Goal: Task Accomplishment & Management: Use online tool/utility

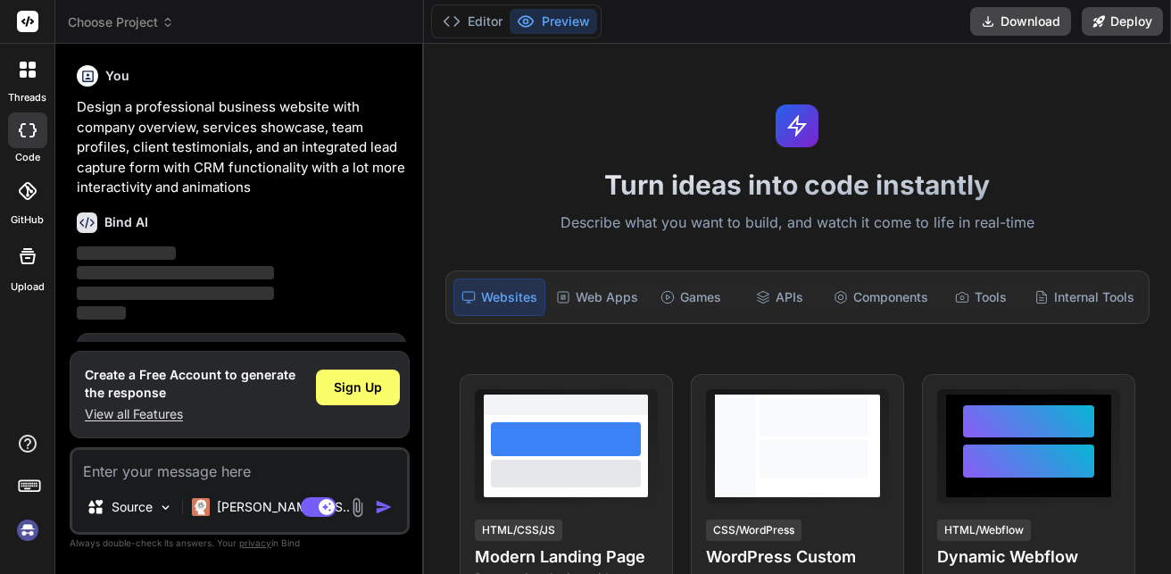
scroll to position [87, 0]
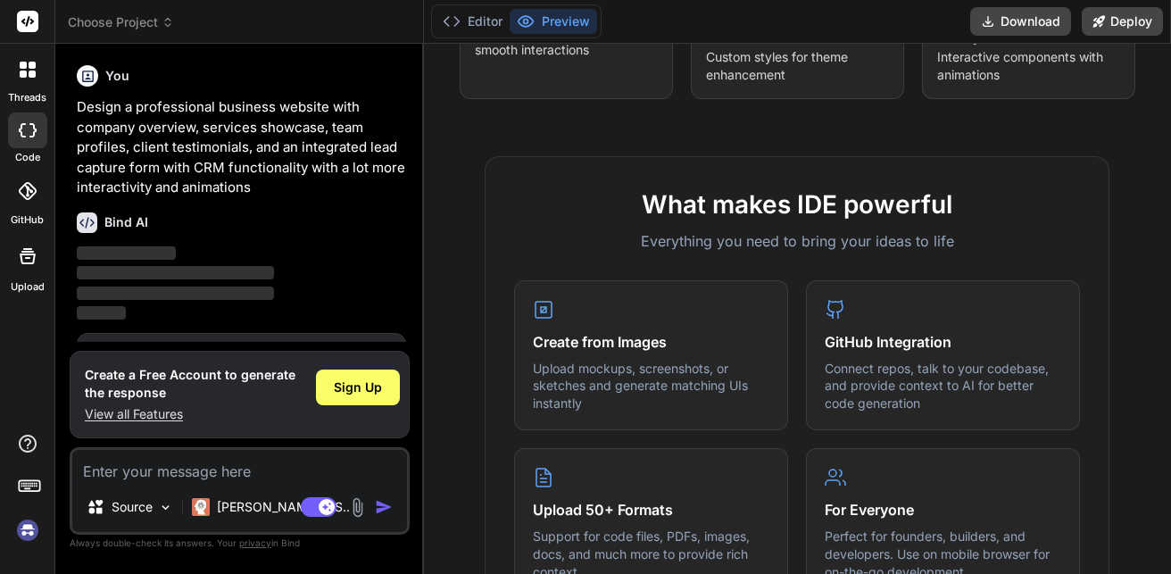
type textarea "x"
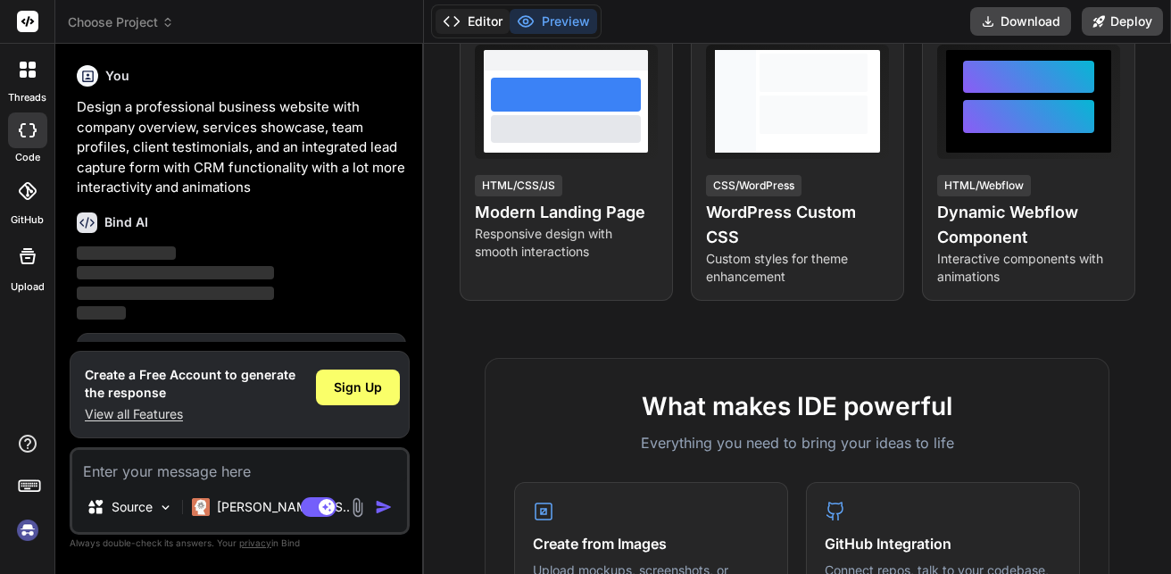
scroll to position [100, 0]
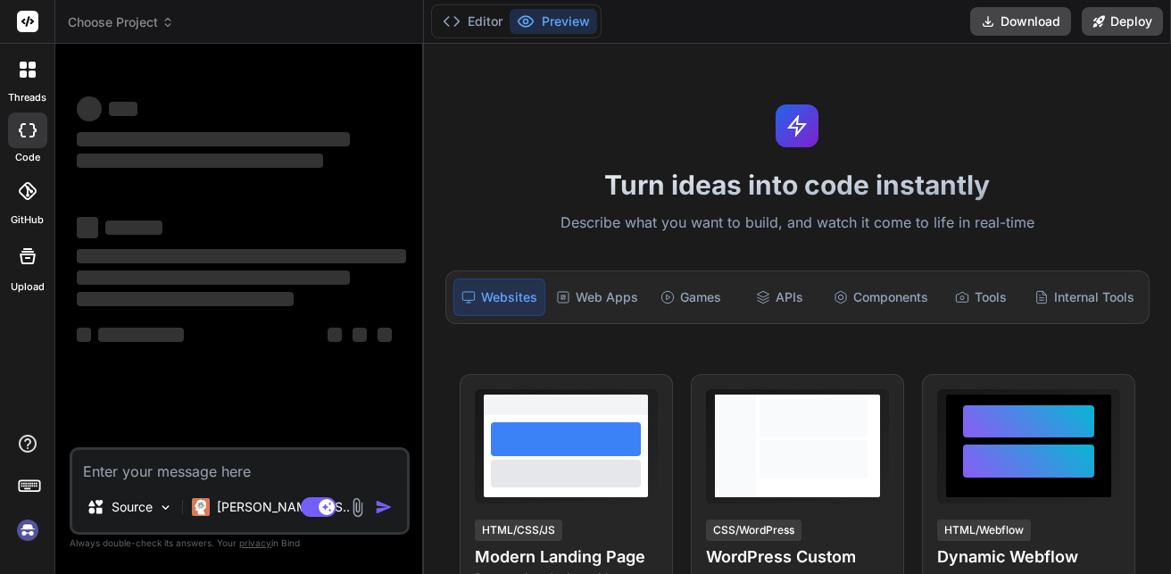
type textarea "x"
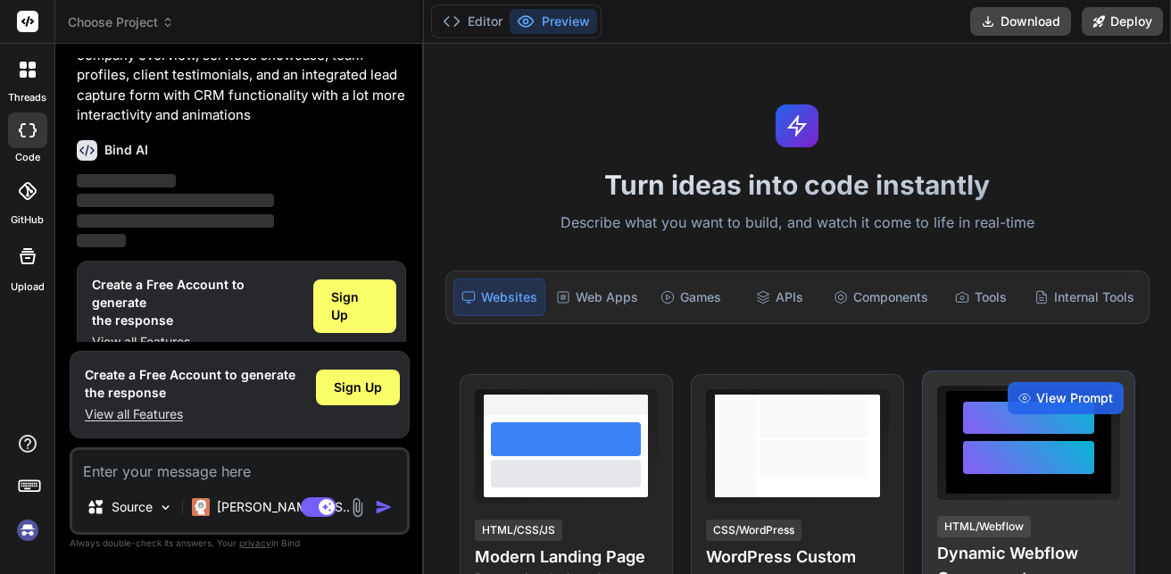
scroll to position [87, 0]
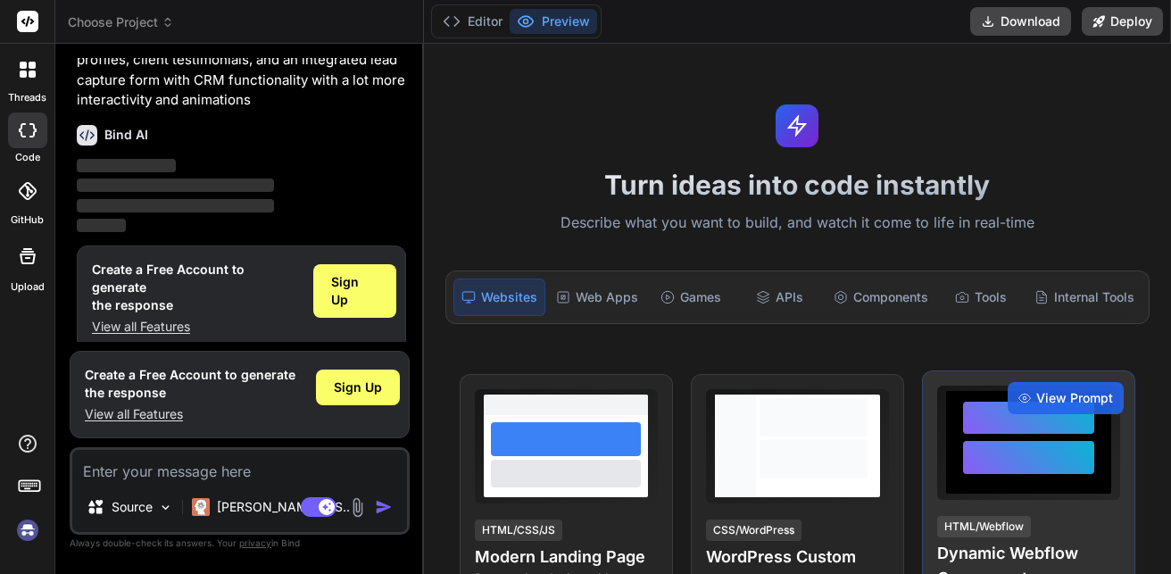
type textarea "x"
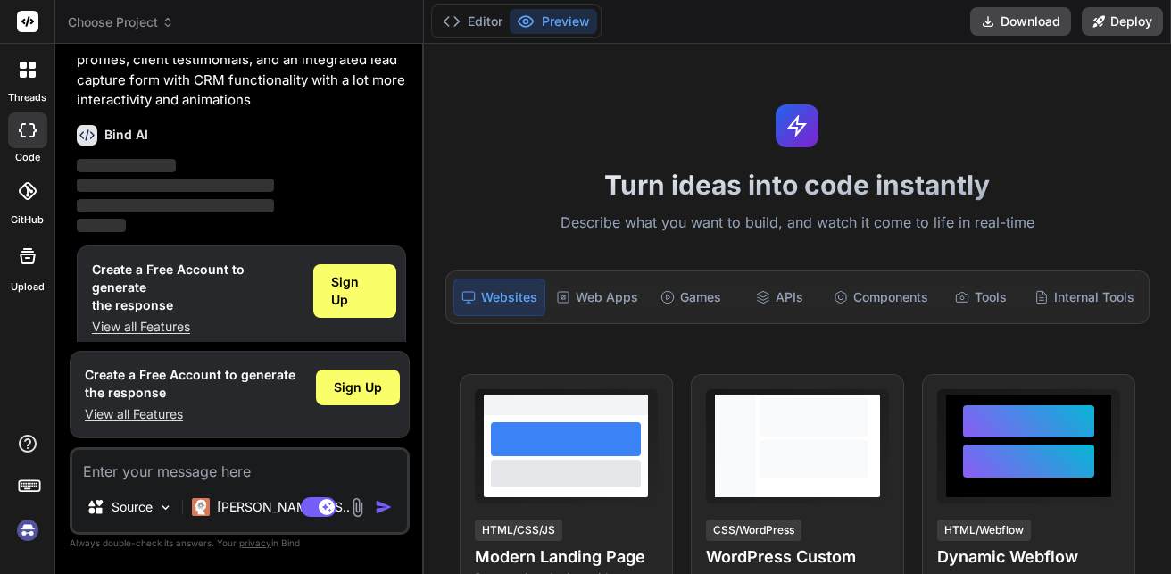
click at [630, 147] on div "Turn ideas into code instantly Describe what you want to build, and watch it co…" at bounding box center [798, 309] width 748 height 530
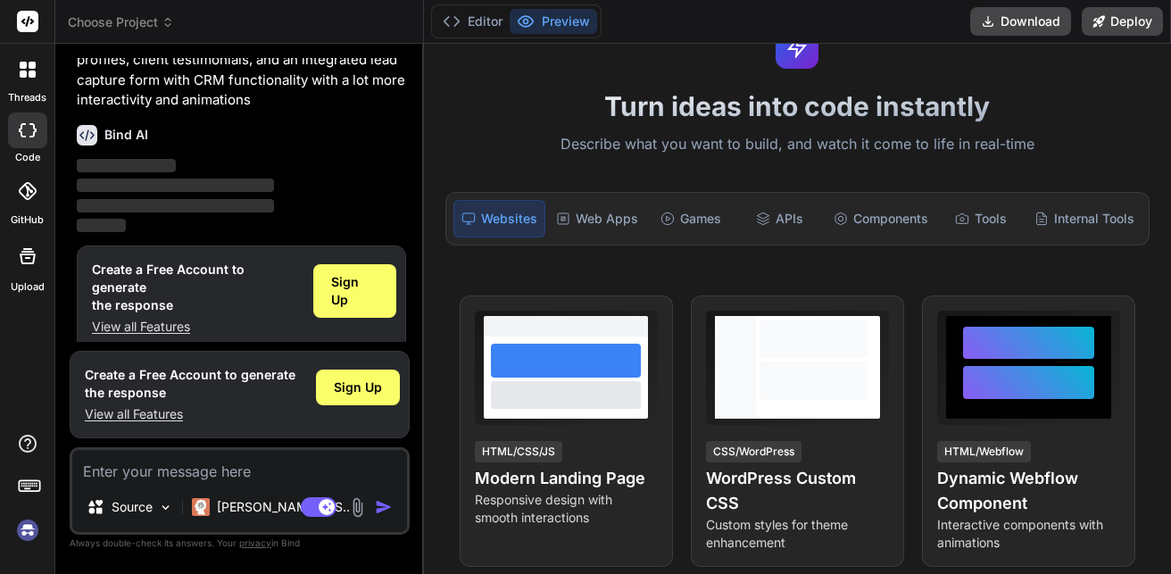
scroll to position [75, 0]
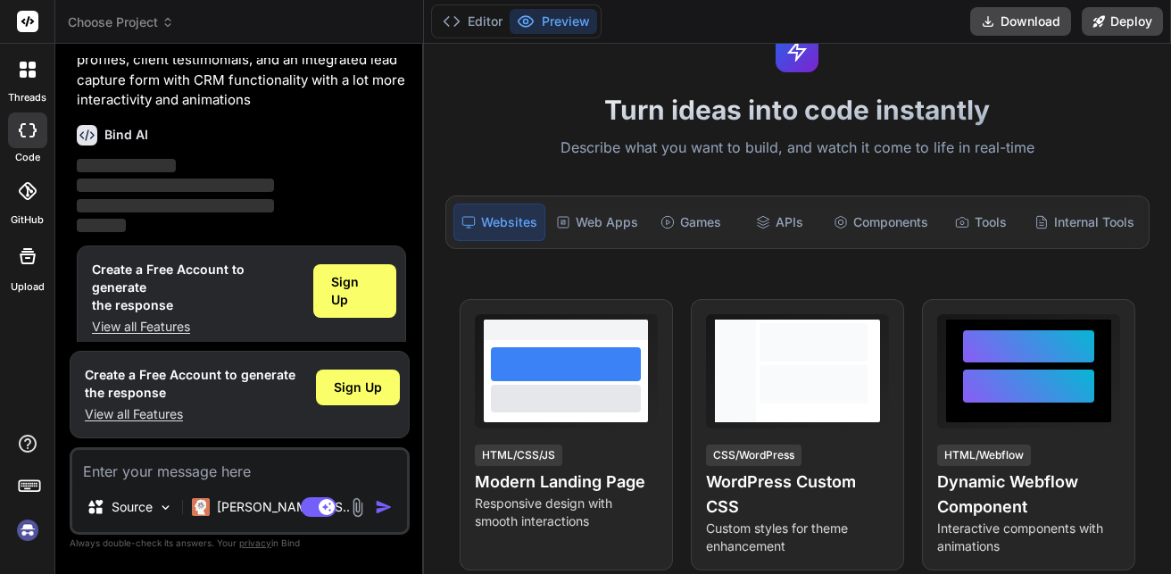
click at [128, 209] on span "‌" at bounding box center [175, 205] width 197 height 13
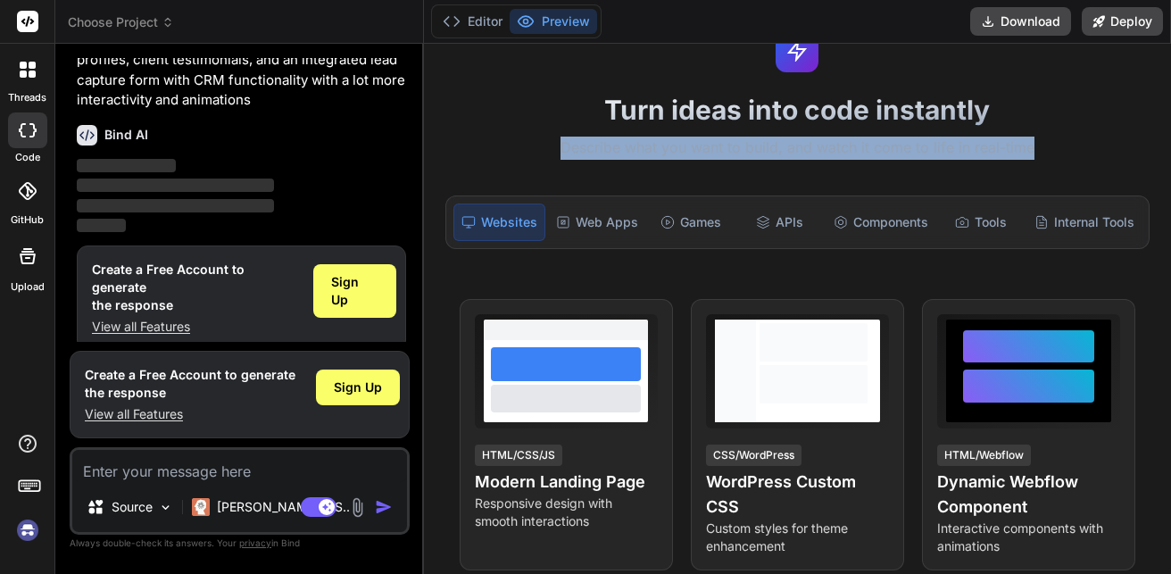
drag, startPoint x: 1170, startPoint y: 134, endPoint x: 1166, endPoint y: 113, distance: 20.8
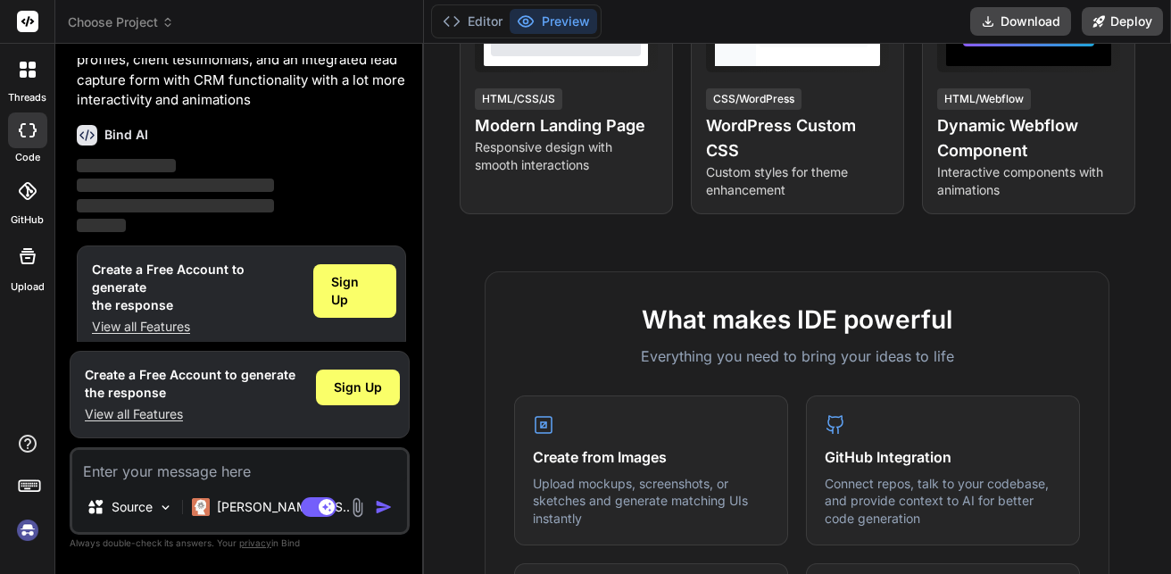
scroll to position [286, 0]
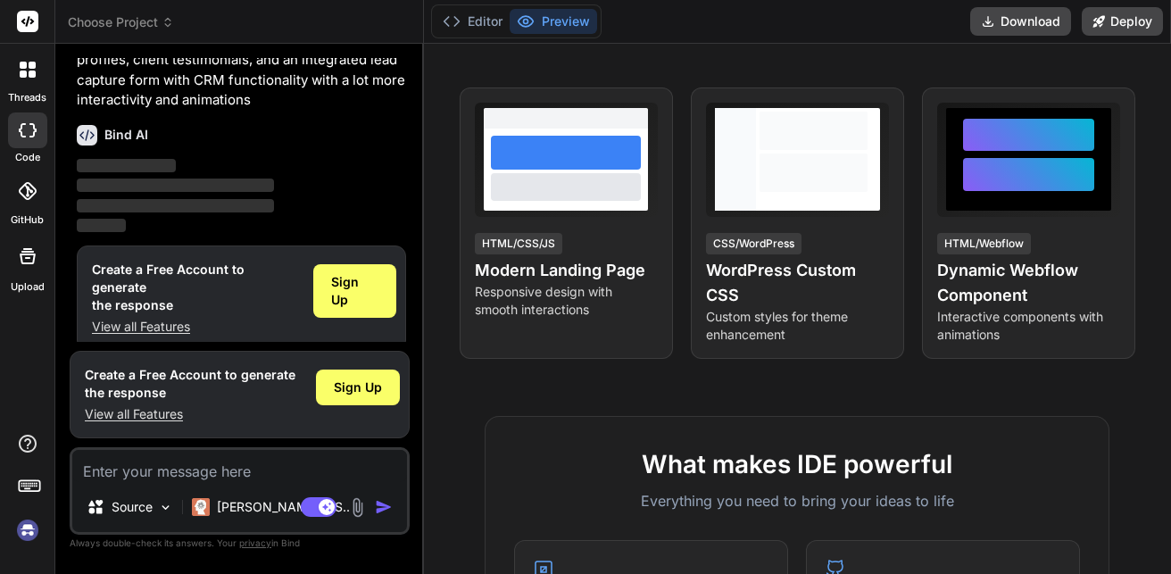
click at [247, 239] on div "You Design a professional business website with company overview, services show…" at bounding box center [241, 200] width 336 height 284
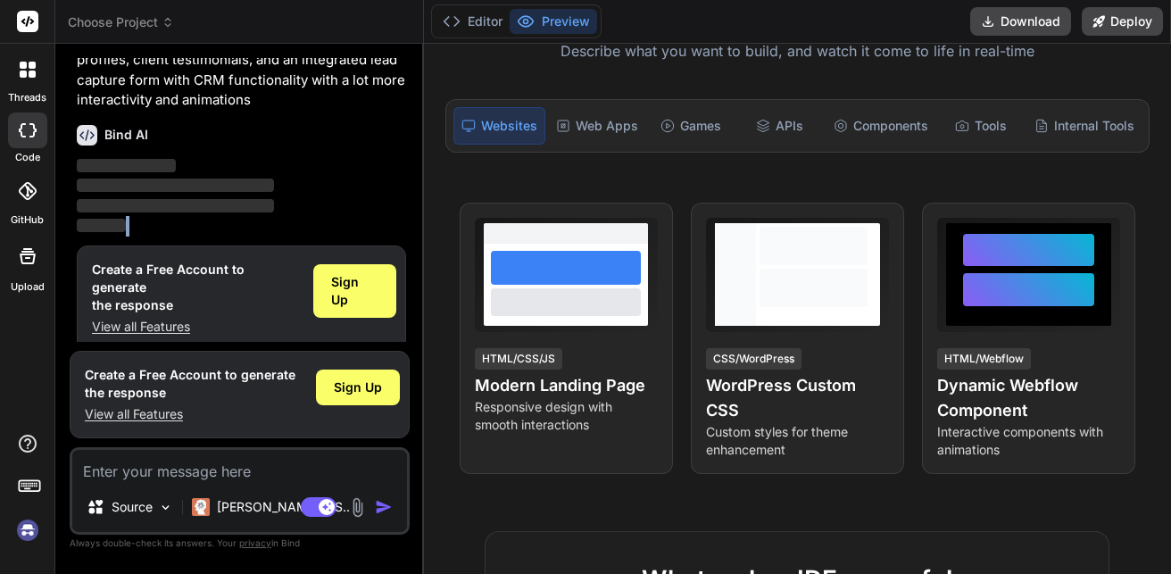
scroll to position [178, 0]
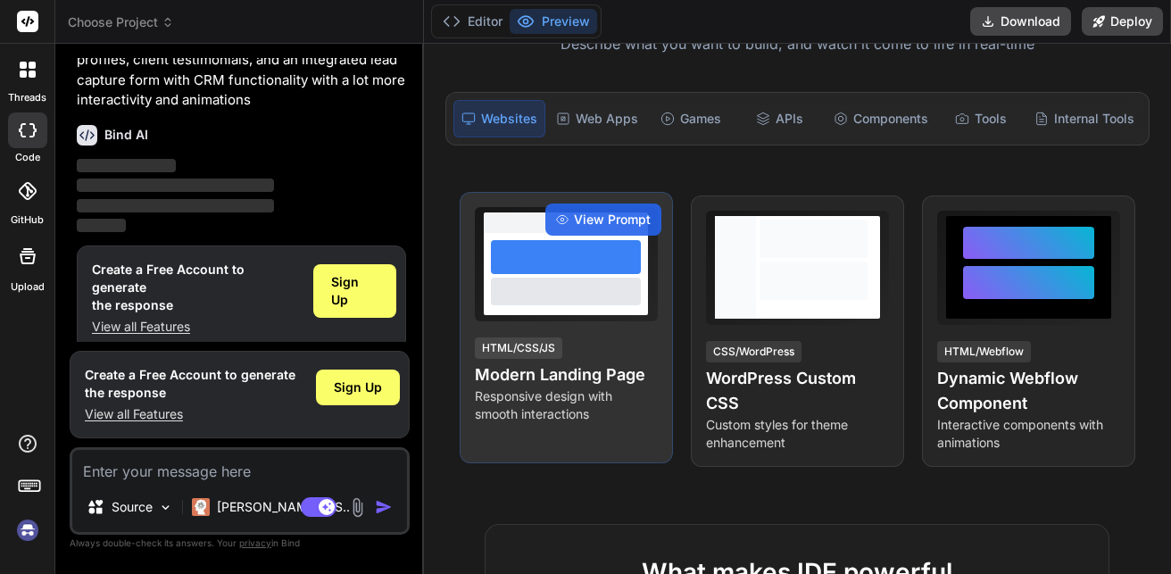
click at [567, 418] on p "Responsive design with smooth interactions" at bounding box center [566, 405] width 183 height 36
click at [556, 219] on icon at bounding box center [562, 219] width 12 height 8
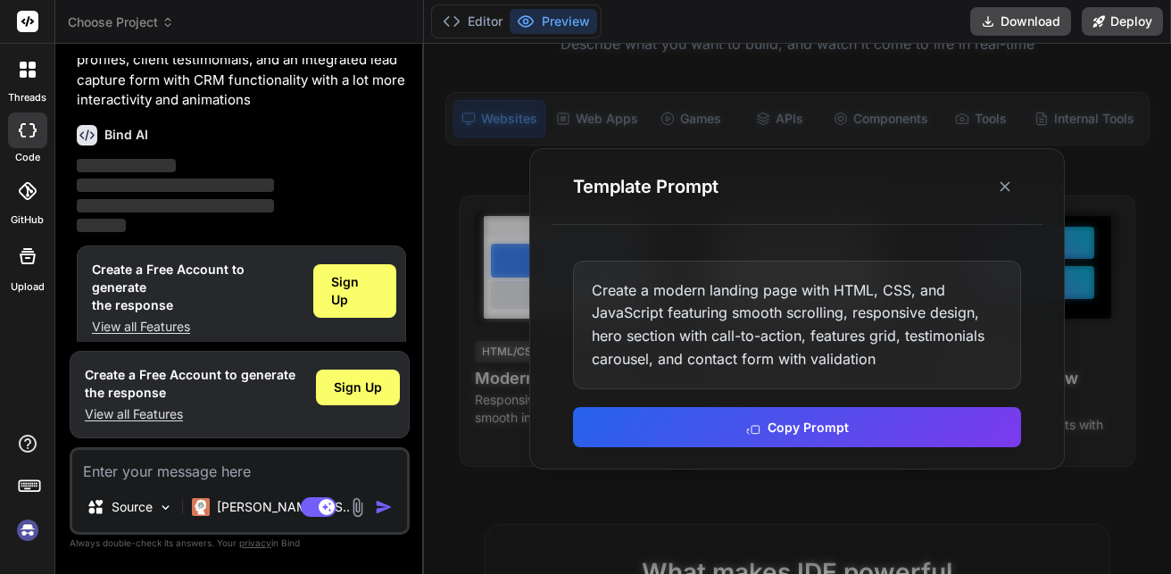
click at [319, 201] on p "‌" at bounding box center [241, 206] width 329 height 21
click at [380, 226] on p "‌" at bounding box center [241, 226] width 329 height 21
click at [1015, 194] on button at bounding box center [1005, 186] width 32 height 32
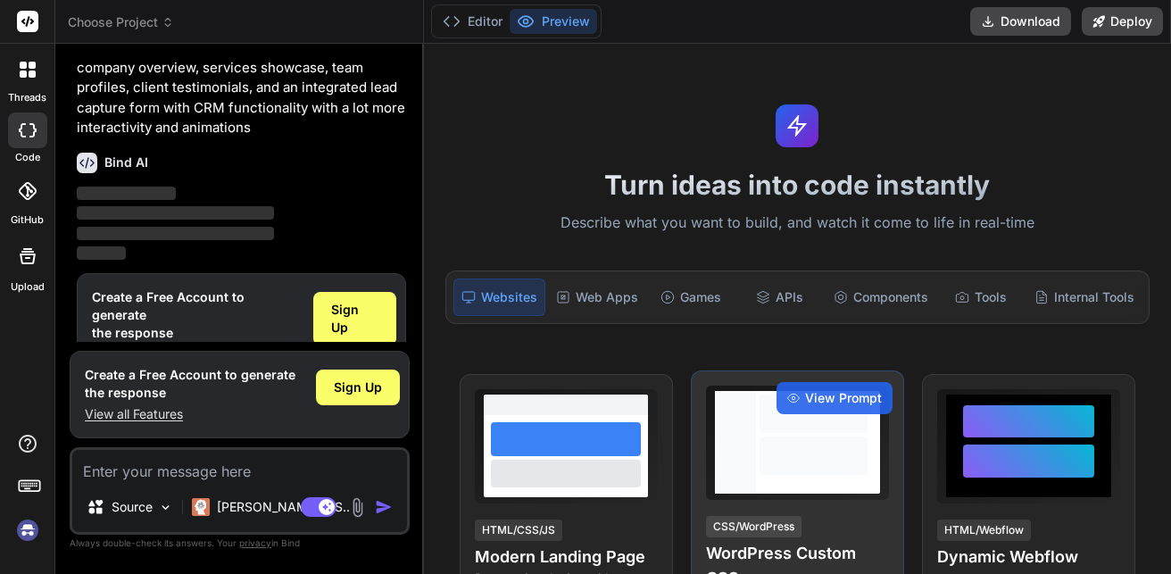
scroll to position [87, 0]
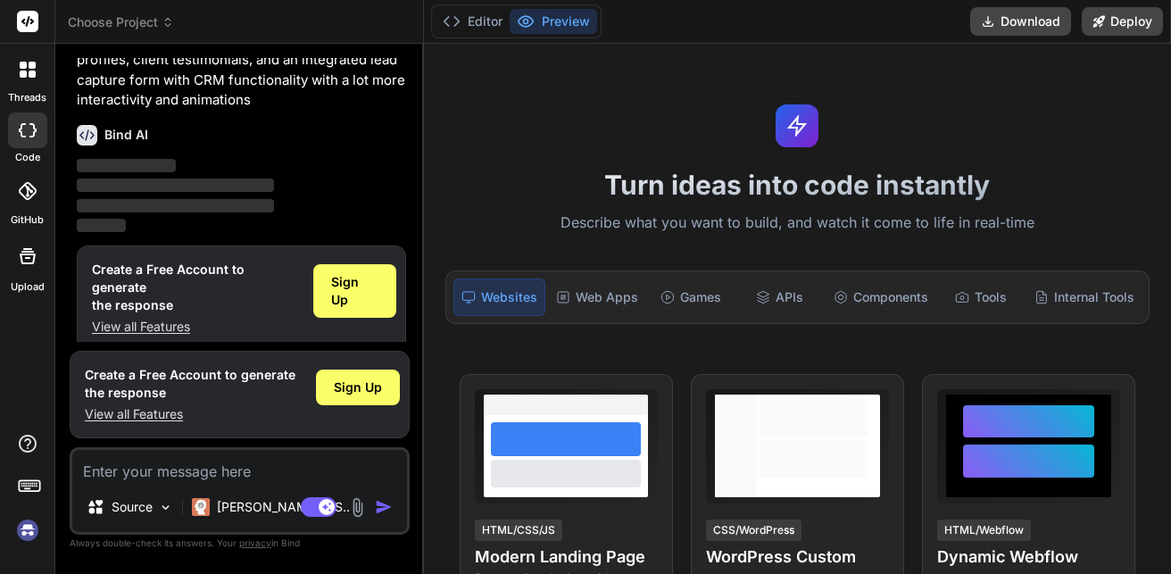
click at [145, 297] on div "Create a Free Account to generate the response View all Features" at bounding box center [195, 298] width 207 height 75
click at [154, 318] on p "View all Features" at bounding box center [195, 327] width 207 height 18
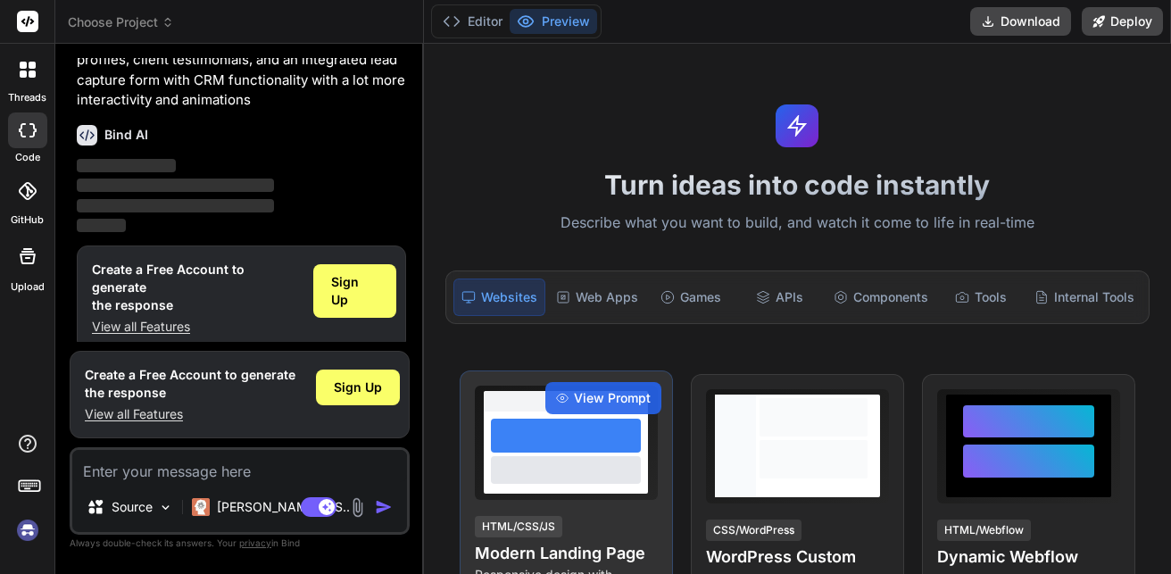
click at [553, 503] on div "View Prompt HTML/CSS/JS Modern Landing Page Responsive design with smooth inter…" at bounding box center [565, 505] width 213 height 271
click at [556, 394] on icon at bounding box center [562, 398] width 12 height 12
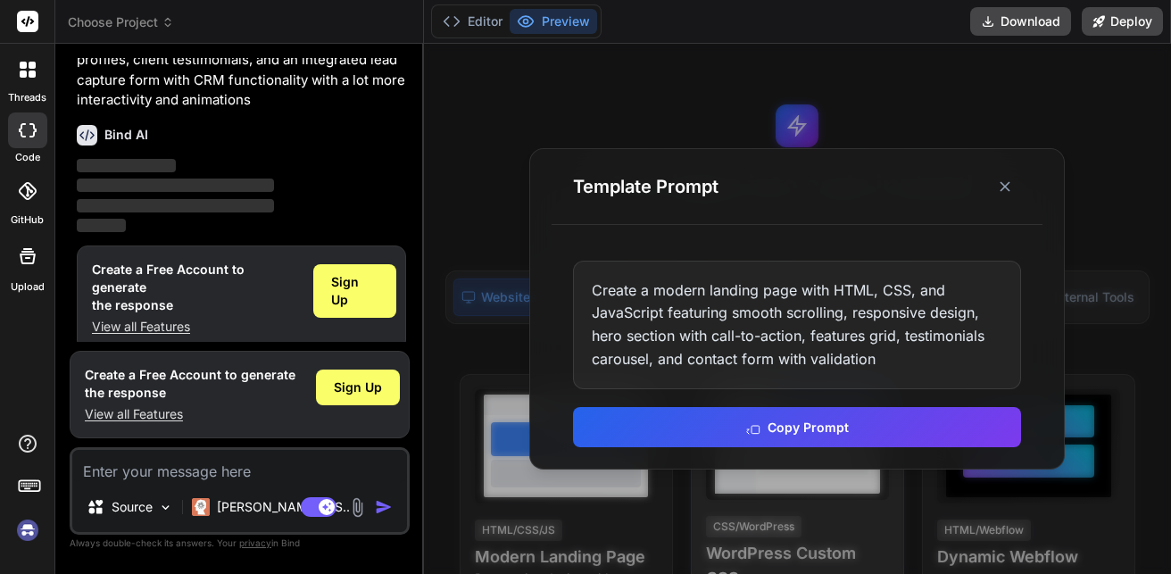
click at [715, 425] on button "Copy Prompt" at bounding box center [797, 427] width 448 height 40
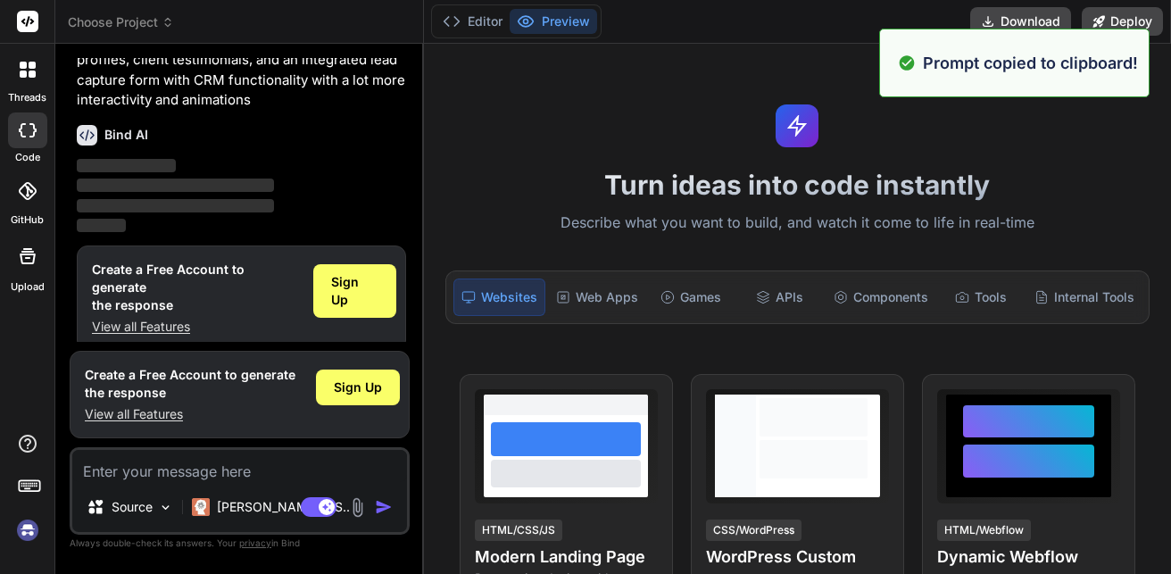
click at [982, 43] on div "Prompt copied to clipboard!" at bounding box center [1014, 63] width 270 height 69
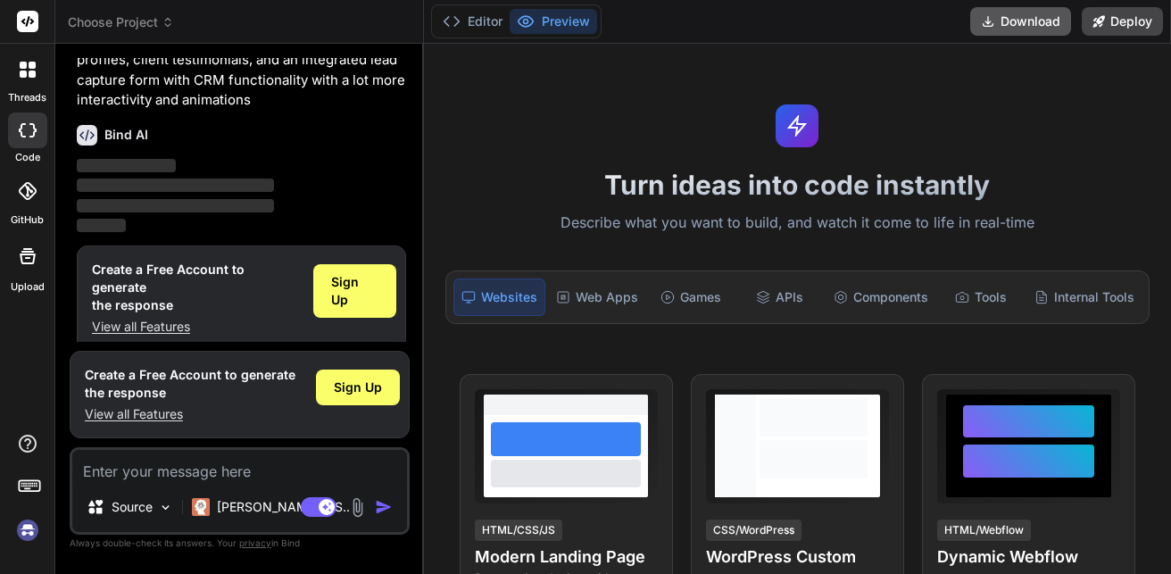
click at [1005, 21] on button "Download" at bounding box center [1020, 21] width 101 height 29
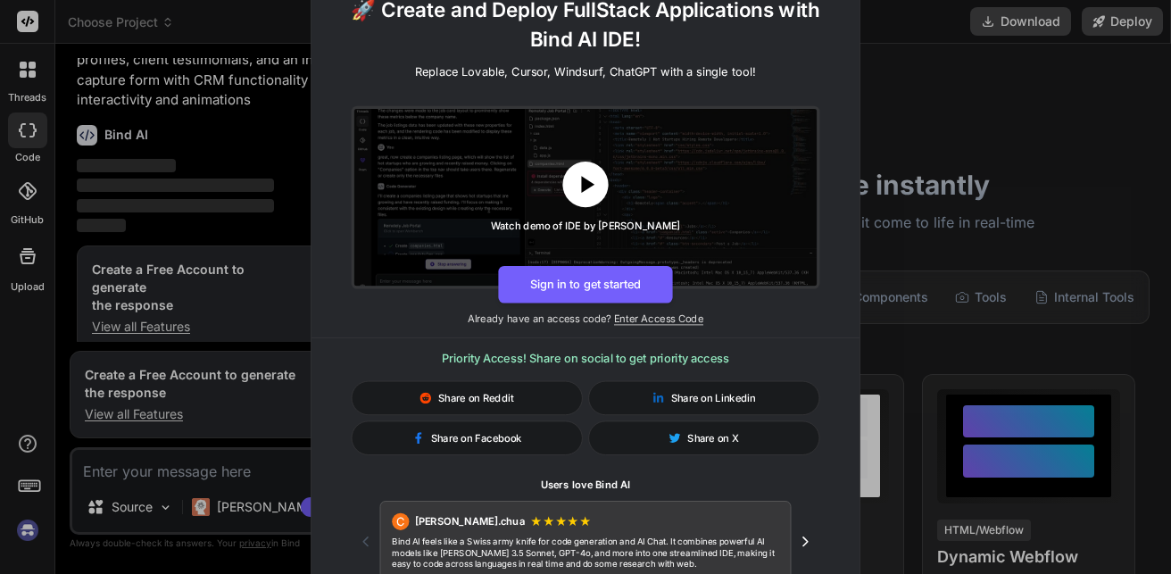
click at [594, 178] on icon at bounding box center [586, 184] width 29 height 29
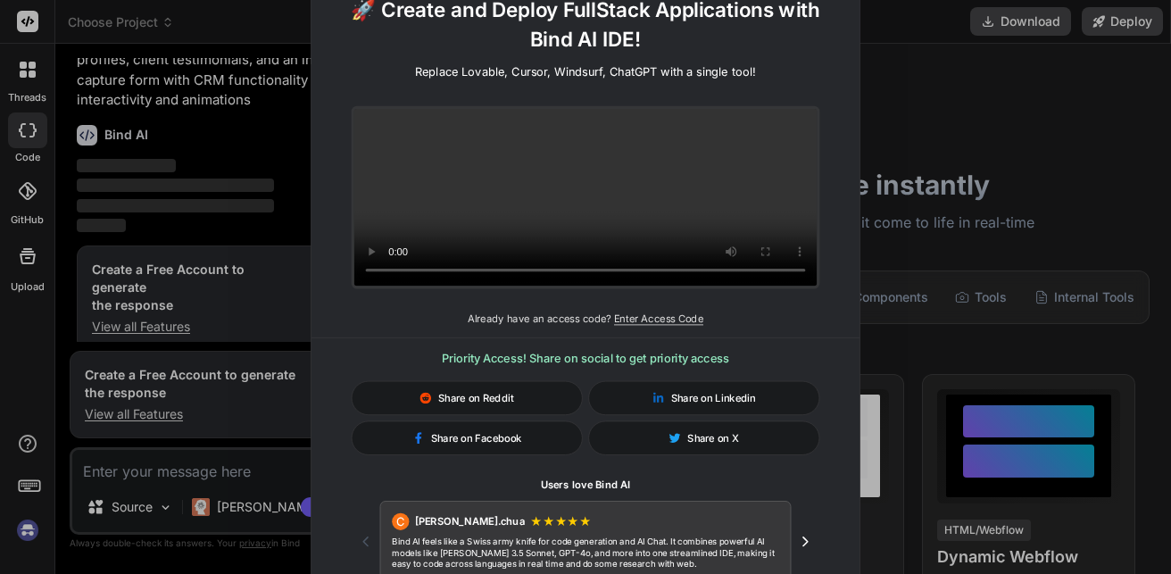
click at [960, 258] on div "🚀 Create and Deploy FullStack Applications with Bind AI IDE! Replace Lovable, C…" at bounding box center [585, 287] width 1171 height 574
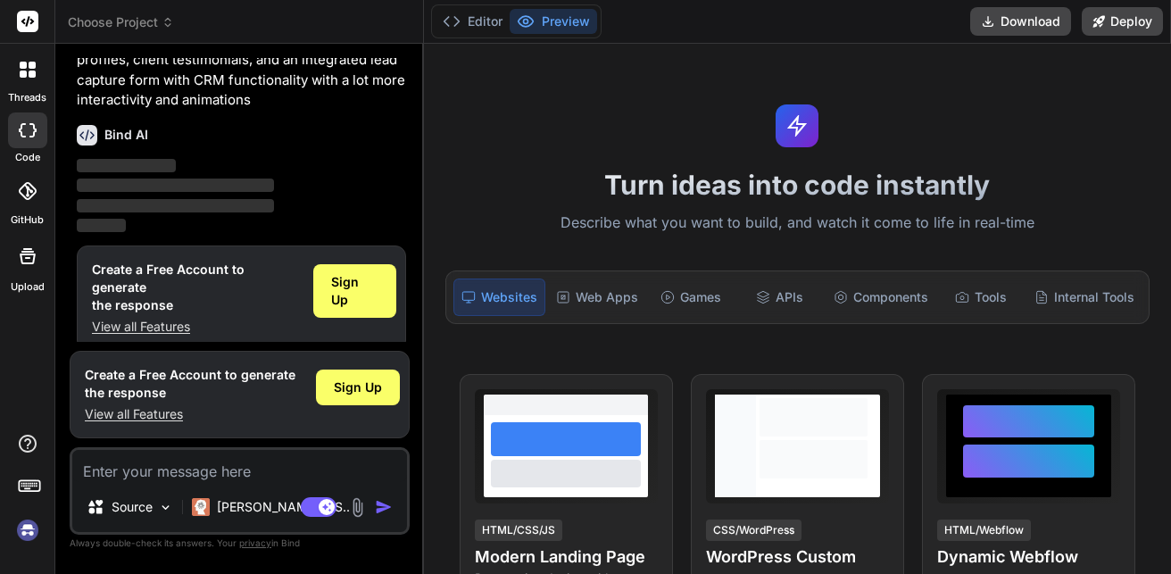
drag, startPoint x: 97, startPoint y: 145, endPoint x: 87, endPoint y: 124, distance: 23.9
click at [95, 144] on div "Bind AI ‌ ‌ ‌ ‌" at bounding box center [241, 174] width 329 height 126
click at [87, 125] on icon at bounding box center [87, 135] width 21 height 21
drag, startPoint x: 87, startPoint y: 124, endPoint x: 91, endPoint y: 134, distance: 10.8
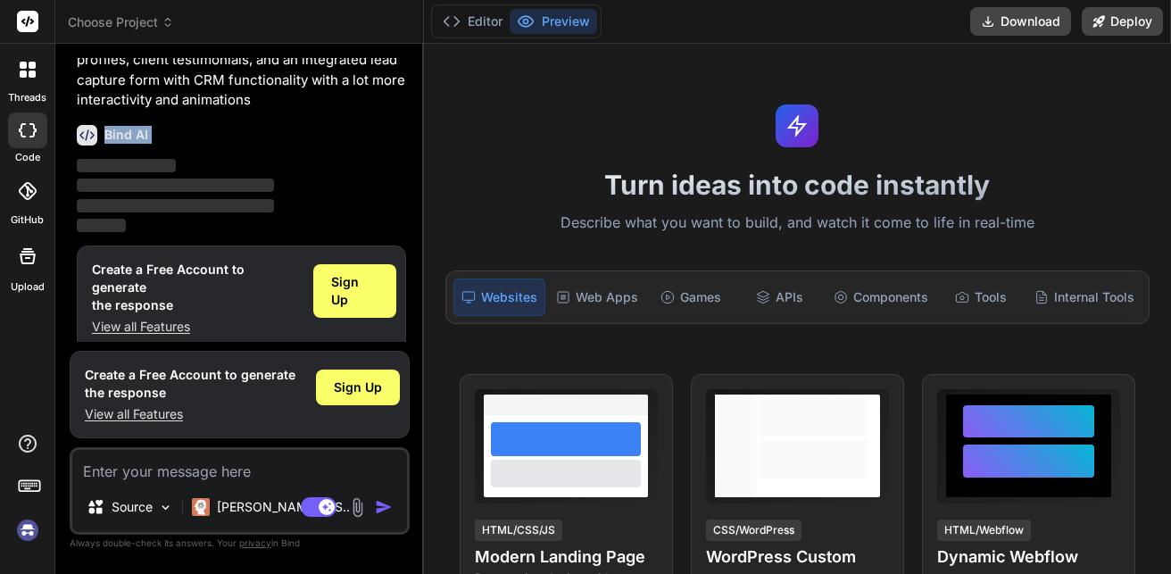
click at [90, 132] on icon at bounding box center [87, 135] width 21 height 21
click at [91, 134] on icon at bounding box center [87, 135] width 21 height 21
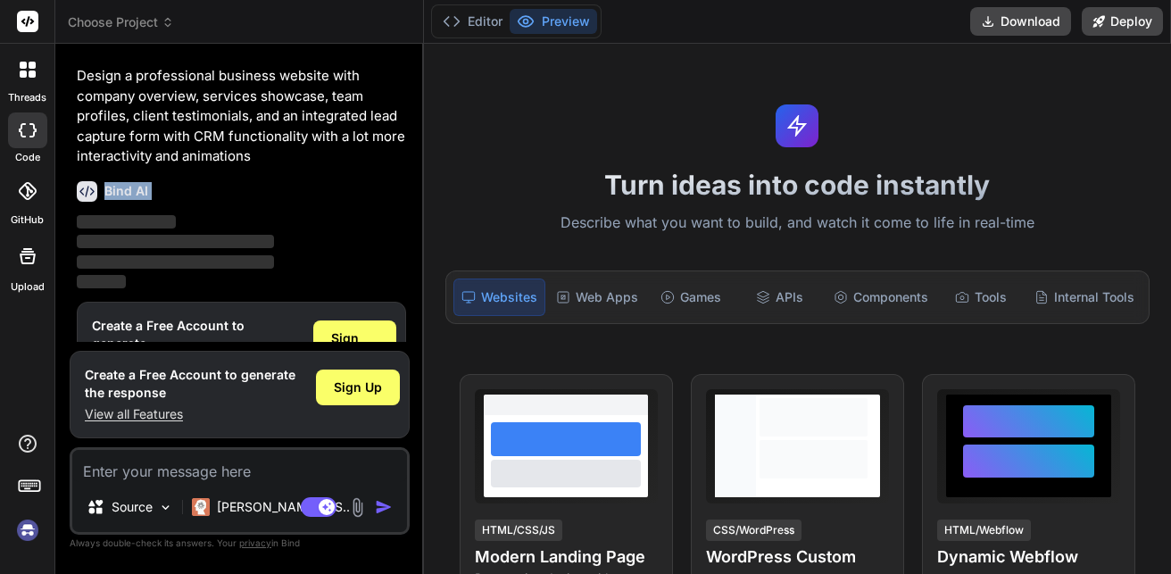
scroll to position [0, 0]
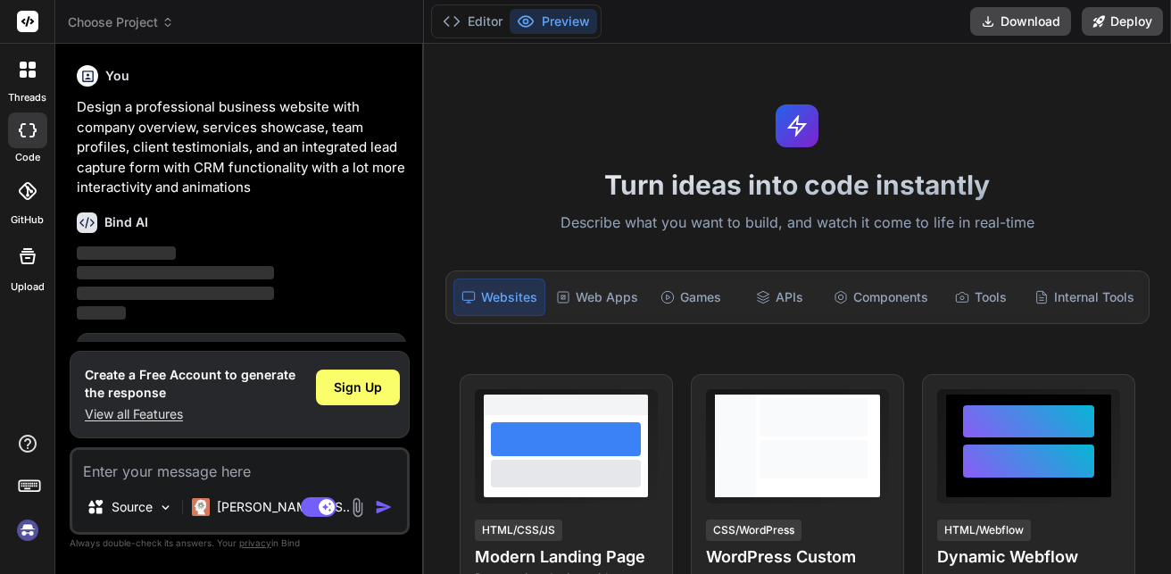
click at [90, 70] on icon at bounding box center [88, 76] width 12 height 12
click at [31, 85] on div at bounding box center [27, 69] width 37 height 37
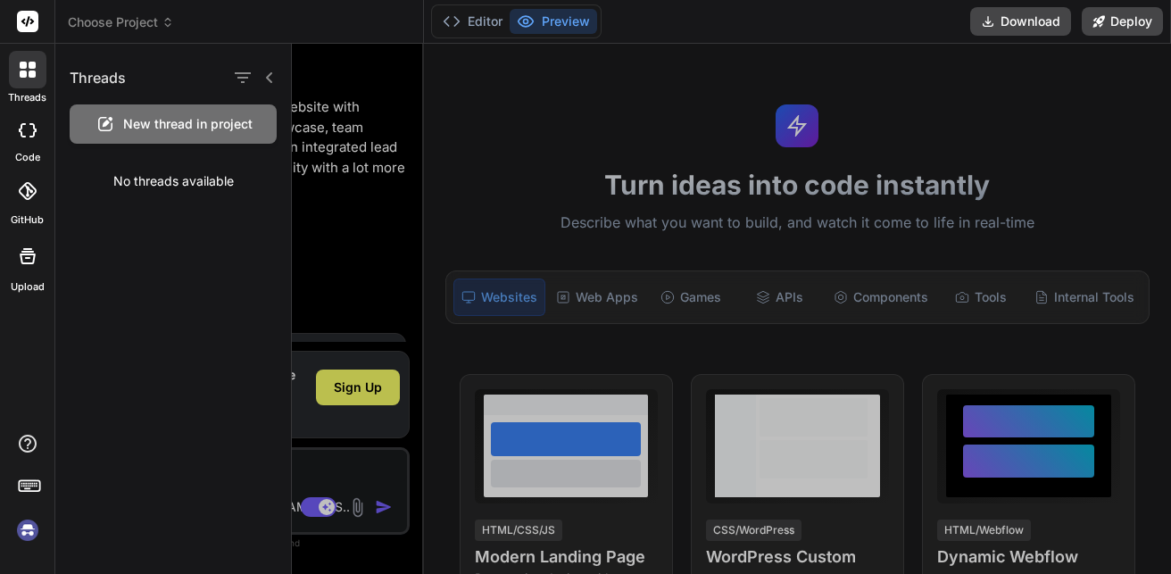
click at [34, 84] on div at bounding box center [27, 69] width 37 height 37
click at [25, 165] on div "GitHub" at bounding box center [27, 195] width 54 height 63
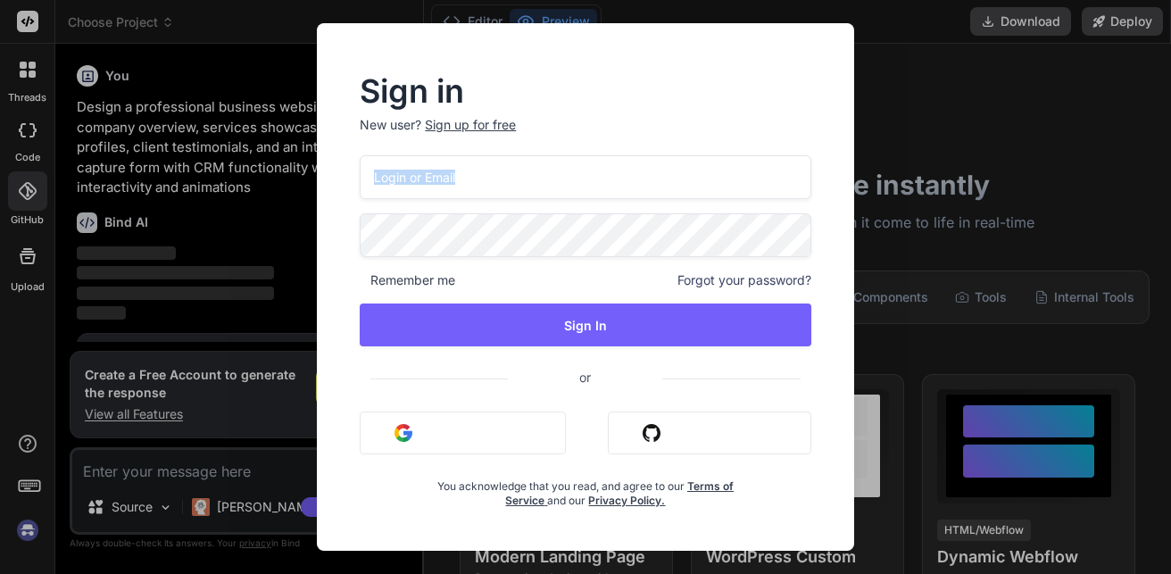
click at [25, 165] on div "Sign in New user? Sign up for free Remember me Forgot your password? Sign In or…" at bounding box center [585, 287] width 1171 height 574
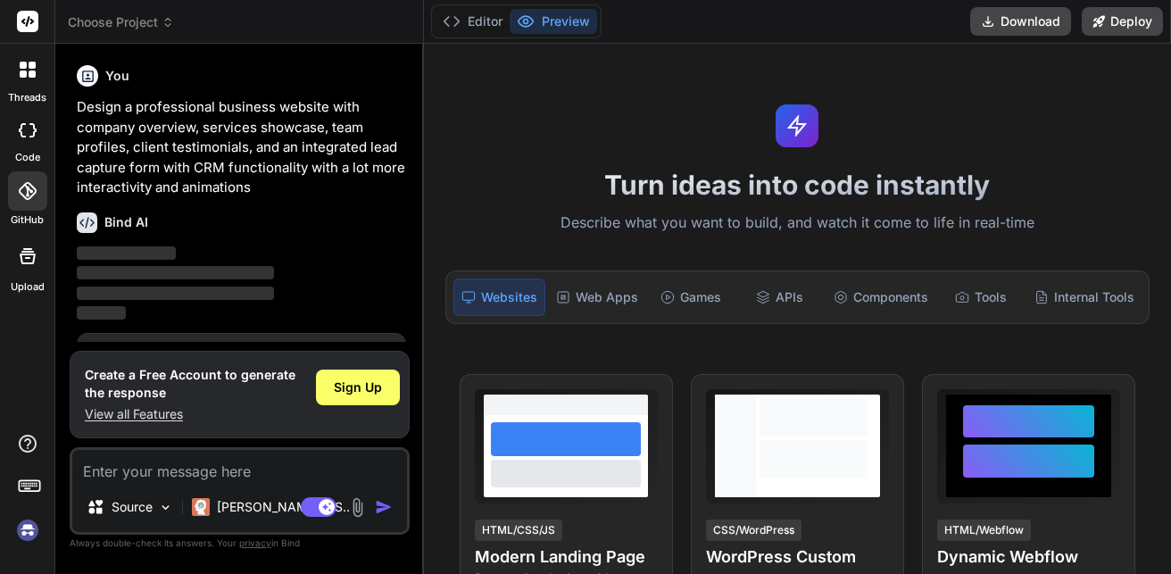
click at [30, 137] on icon at bounding box center [32, 130] width 7 height 14
click at [30, 137] on div at bounding box center [27, 130] width 39 height 36
click at [29, 137] on div at bounding box center [27, 130] width 39 height 36
click at [24, 137] on icon at bounding box center [28, 130] width 18 height 14
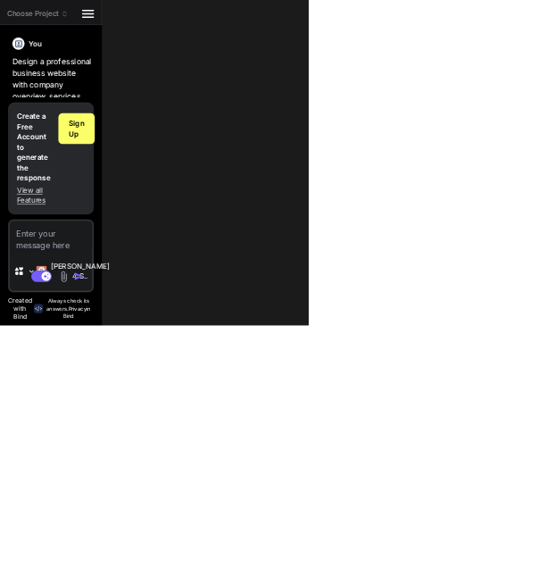
type textarea "x"
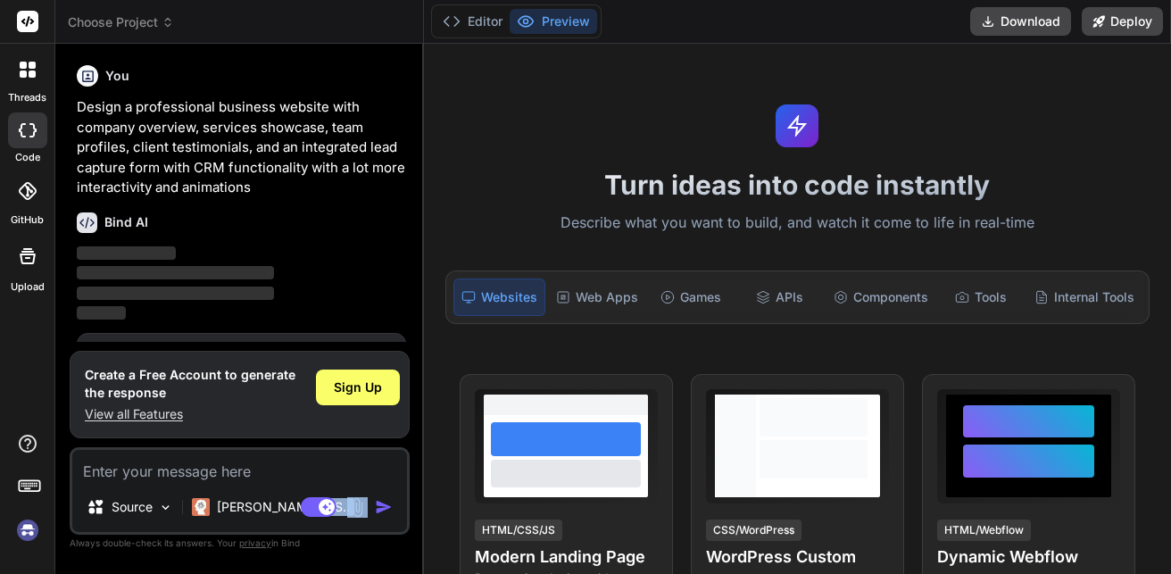
click at [360, 508] on div "Source Claude 4 S.. Agent Mode. When this toggle is activated, AI automatically…" at bounding box center [240, 490] width 340 height 87
click at [370, 504] on div "Agent Mode. When this toggle is activated, AI automatically makes decisions, re…" at bounding box center [348, 506] width 103 height 21
click at [377, 502] on img "button" at bounding box center [384, 507] width 18 height 18
click at [280, 396] on h1 "Create a Free Account to generate the response" at bounding box center [190, 384] width 211 height 36
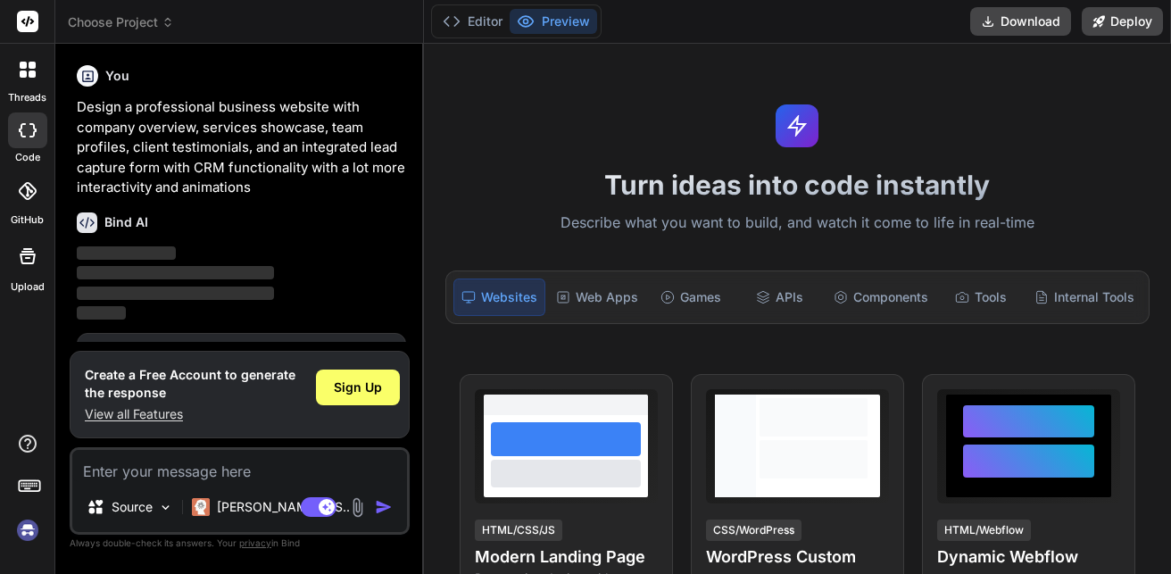
drag, startPoint x: 186, startPoint y: 336, endPoint x: 117, endPoint y: 248, distance: 111.9
click at [177, 327] on div "You Design a professional business website with company overview, services show…" at bounding box center [241, 200] width 336 height 284
drag, startPoint x: 117, startPoint y: 248, endPoint x: 105, endPoint y: 237, distance: 15.8
click at [107, 244] on p "‌" at bounding box center [241, 254] width 329 height 21
click at [106, 237] on div "Bind AI ‌ ‌ ‌ ‌" at bounding box center [241, 261] width 329 height 126
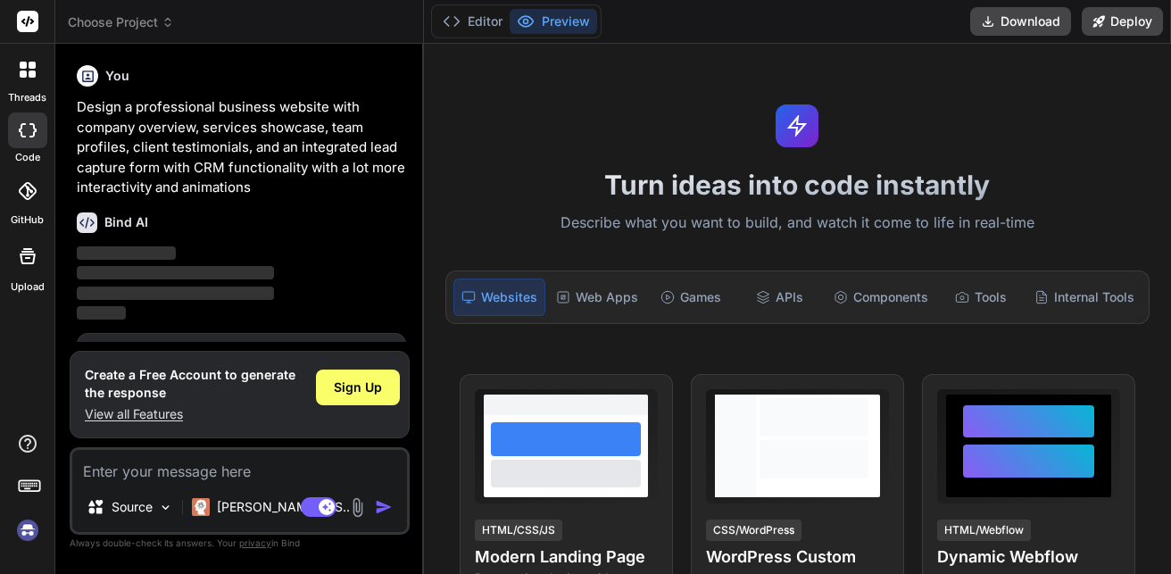
click at [122, 232] on div "Bind AI ‌ ‌ ‌ ‌" at bounding box center [241, 261] width 329 height 126
click at [117, 232] on div "Bind AI" at bounding box center [241, 222] width 329 height 21
